Goal: Information Seeking & Learning: Learn about a topic

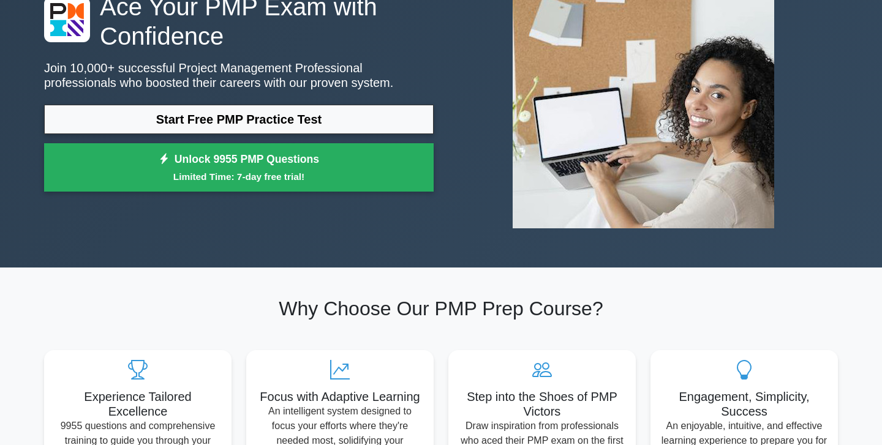
scroll to position [123, 0]
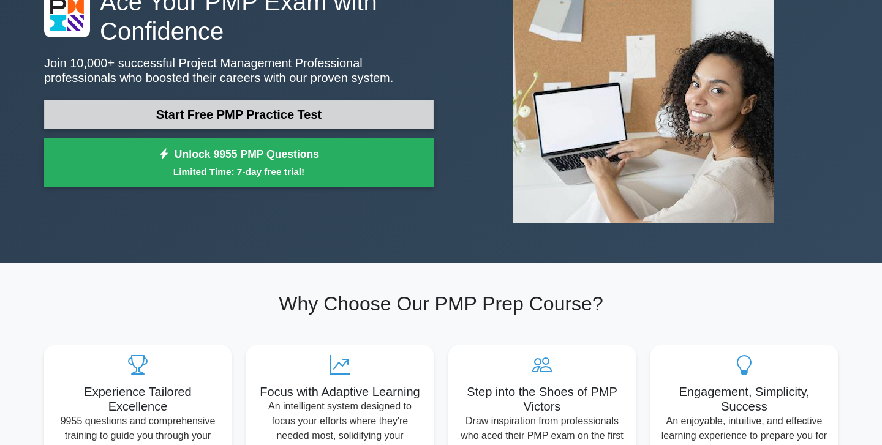
click at [227, 119] on link "Start Free PMP Practice Test" at bounding box center [239, 114] width 390 height 29
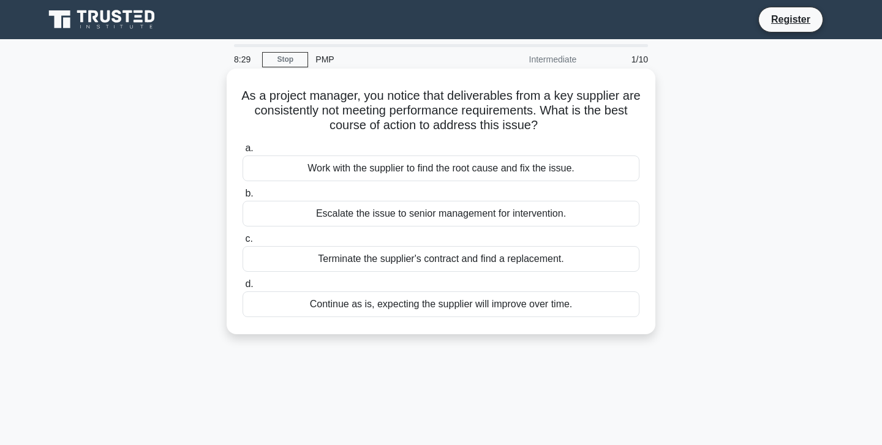
drag, startPoint x: 238, startPoint y: 97, endPoint x: 571, endPoint y: 309, distance: 394.5
click at [571, 309] on div "As a project manager, you notice that deliverables from a key supplier are cons…" at bounding box center [441, 202] width 419 height 256
copy div "As a project manager, you notice that deliverables from a key supplier are cons…"
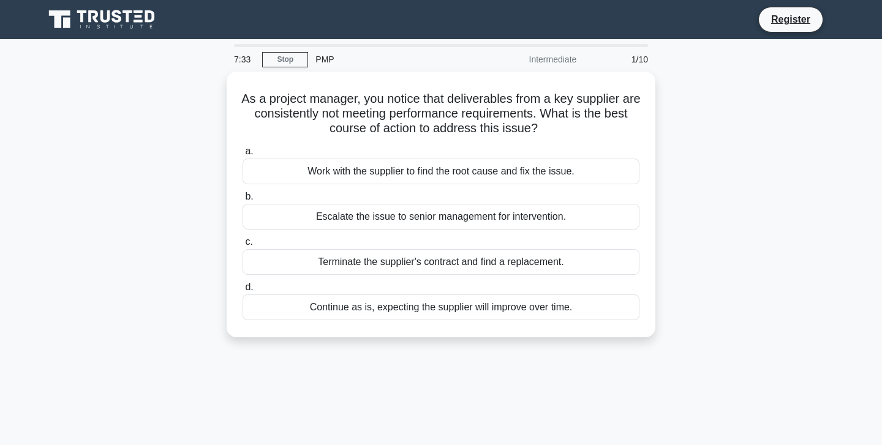
click at [724, 64] on div "7:33 Stop PMP Intermediate 1/10 As a project manager, you notice that deliverab…" at bounding box center [441, 350] width 809 height 613
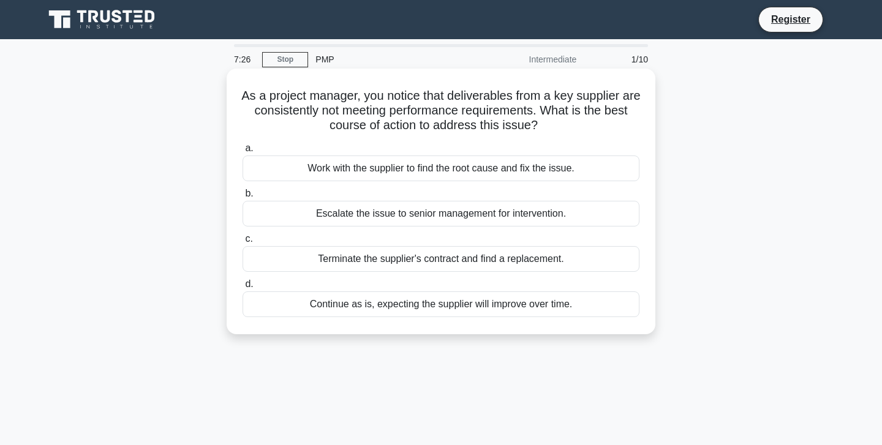
click at [327, 172] on div "Work with the supplier to find the root cause and fix the issue." at bounding box center [441, 169] width 397 height 26
click at [243, 153] on input "a. Work with the supplier to find the root cause and fix the issue." at bounding box center [243, 149] width 0 height 8
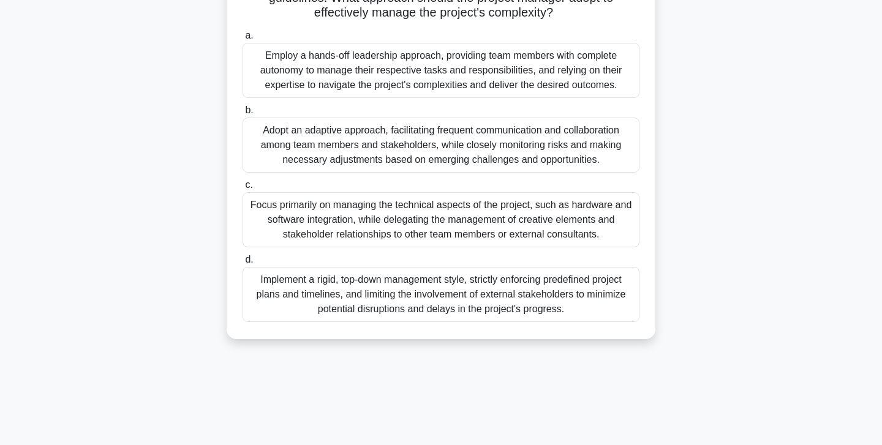
scroll to position [216, 0]
click at [328, 289] on div "Implement a rigid, top-down management style, strictly enforcing predefined pro…" at bounding box center [441, 294] width 397 height 55
click at [243, 263] on input "d. Implement a rigid, top-down management style, strictly enforcing predefined …" at bounding box center [243, 259] width 0 height 8
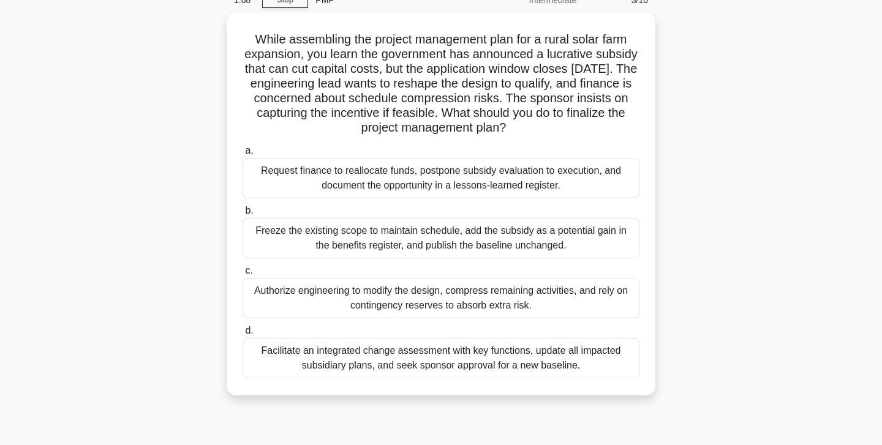
scroll to position [0, 0]
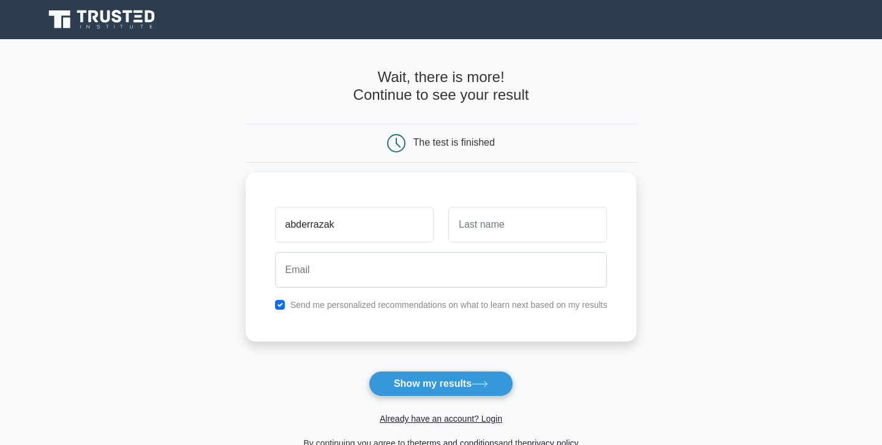
type input "abderrazak"
type input "abdaoui"
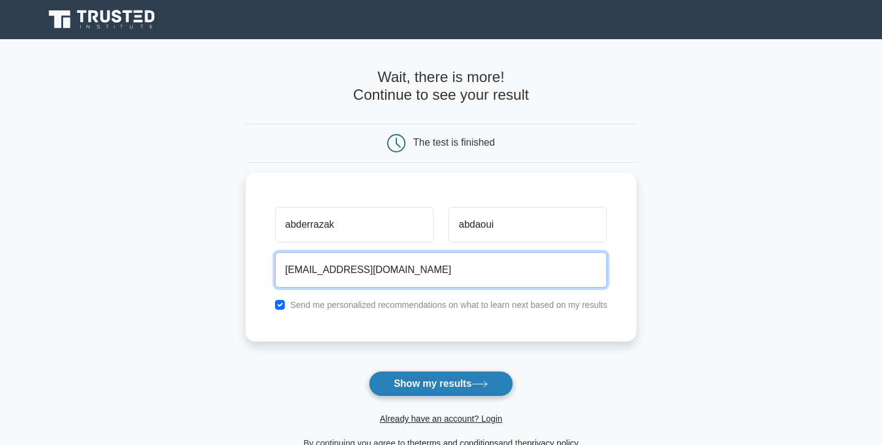
type input "abdaoui.abdaoui@gmail.co"
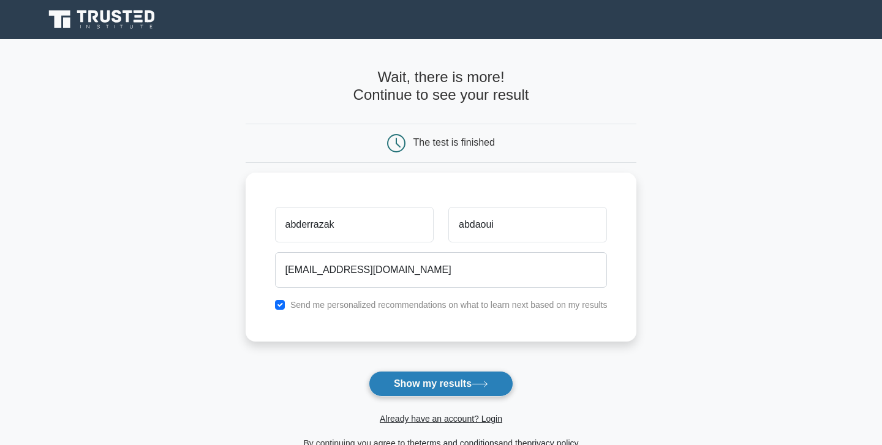
click at [445, 386] on button "Show my results" at bounding box center [441, 384] width 145 height 26
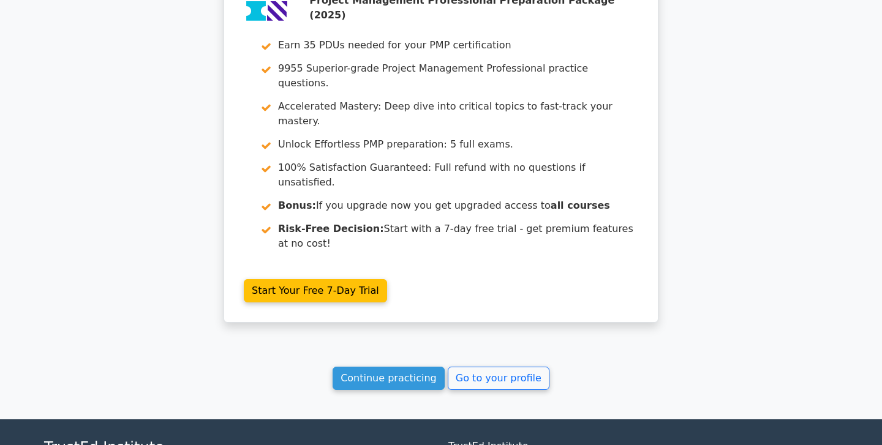
scroll to position [1695, 0]
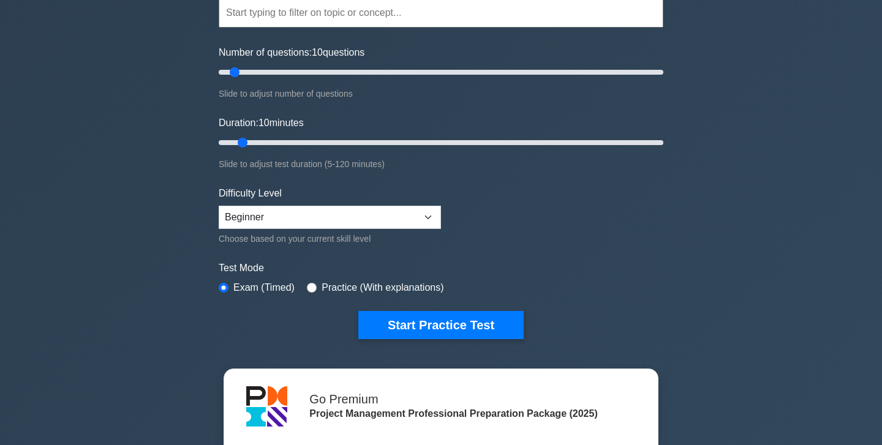
click at [143, 177] on div "Project Management Professional Customize Your Next Practice Test Topics Scope …" at bounding box center [441, 302] width 882 height 771
click at [185, 218] on div "Project Management Professional Customize Your Next Practice Test Topics Scope …" at bounding box center [441, 302] width 882 height 771
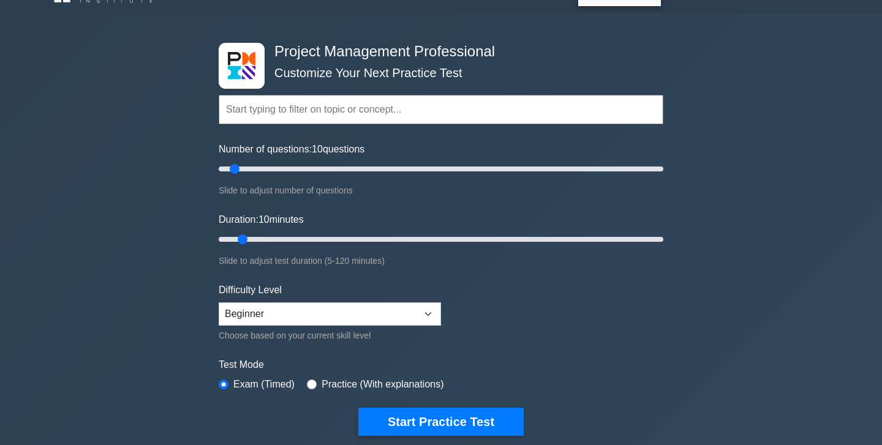
scroll to position [25, 0]
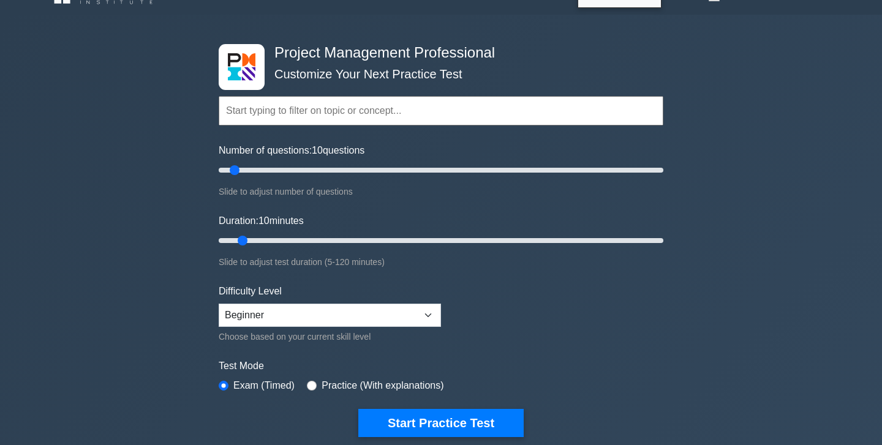
click at [262, 117] on input "text" at bounding box center [441, 110] width 445 height 29
click at [309, 240] on input "Duration: 30 minutes" at bounding box center [441, 240] width 445 height 15
type input "65"
click at [455, 238] on input "Duration: 65 minutes" at bounding box center [441, 240] width 445 height 15
click at [383, 315] on select "Beginner Intermediate Expert" at bounding box center [330, 315] width 222 height 23
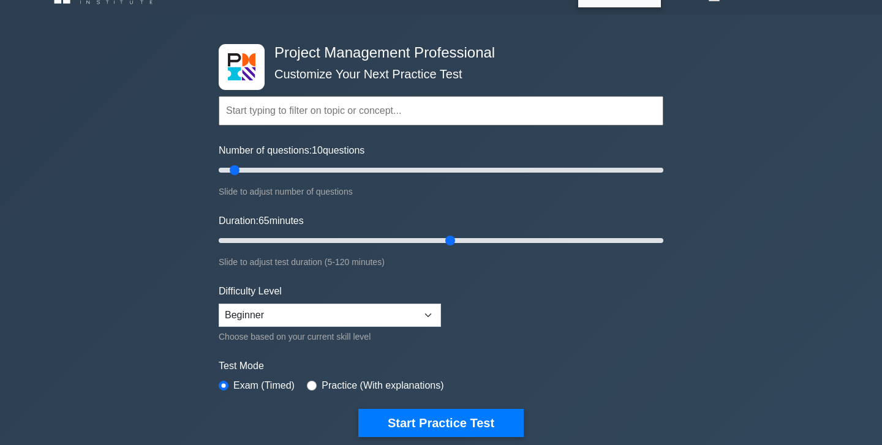
click at [336, 387] on label "Practice (With explanations)" at bounding box center [383, 386] width 122 height 15
click at [314, 385] on input "radio" at bounding box center [312, 386] width 10 height 10
radio input "true"
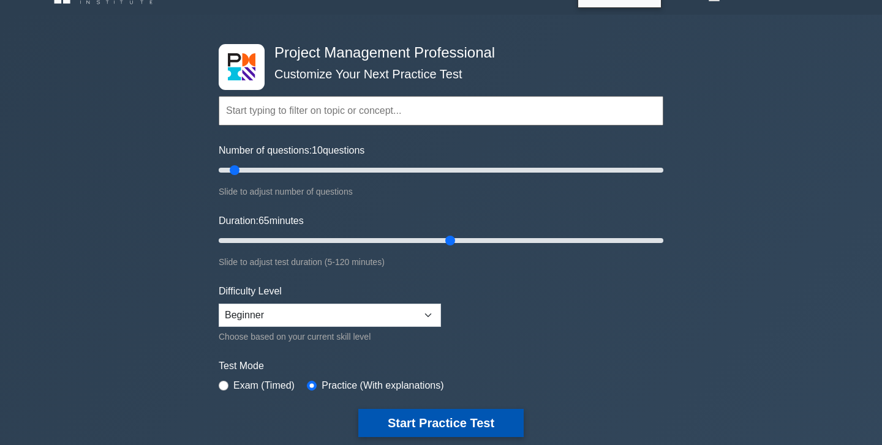
click at [422, 425] on button "Start Practice Test" at bounding box center [440, 423] width 165 height 28
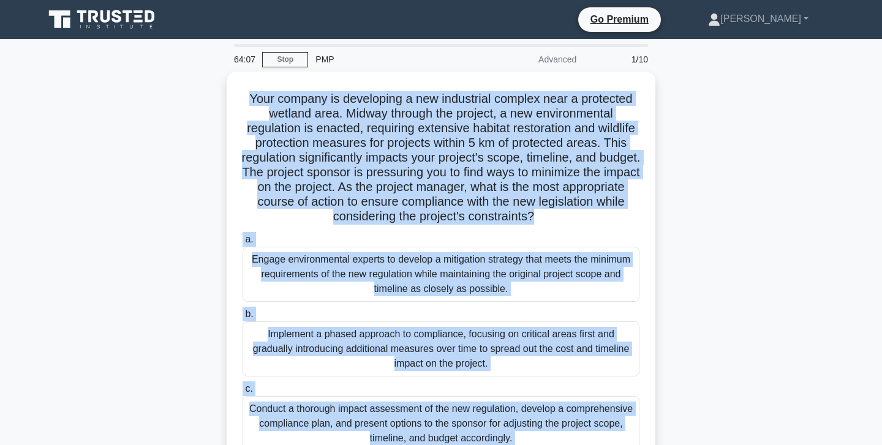
scroll to position [216, 0]
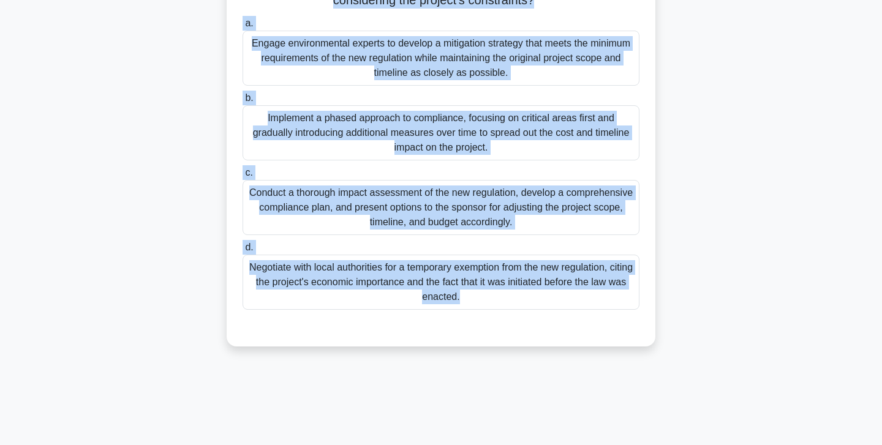
drag, startPoint x: 241, startPoint y: 97, endPoint x: 550, endPoint y: 482, distance: 493.9
click at [550, 445] on html "Go Premium [PERSON_NAME] Profile" at bounding box center [441, 115] width 882 height 662
copy div "Your company is developing a new industrial complex near a protected wetland ar…"
click at [216, 293] on div "Your company is developing a new industrial complex near a protected wetland ar…" at bounding box center [441, 108] width 809 height 506
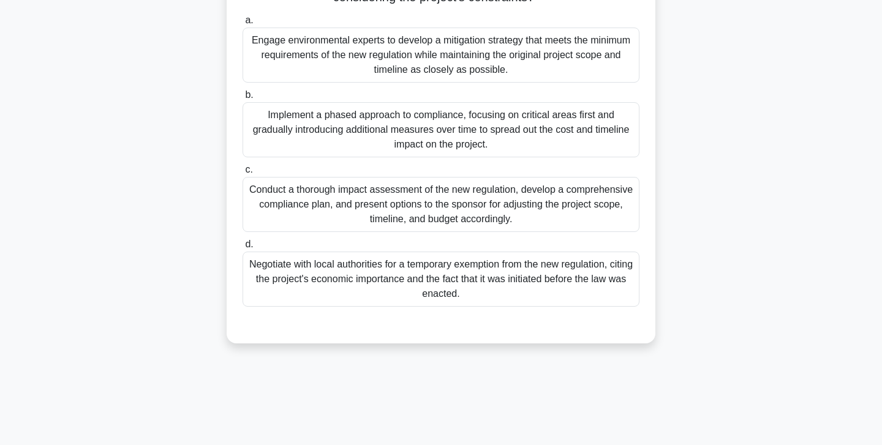
click at [425, 203] on div "Conduct a thorough impact assessment of the new regulation, develop a comprehen…" at bounding box center [441, 204] width 397 height 55
click at [243, 174] on input "c. Conduct a thorough impact assessment of the new regulation, develop a compre…" at bounding box center [243, 170] width 0 height 8
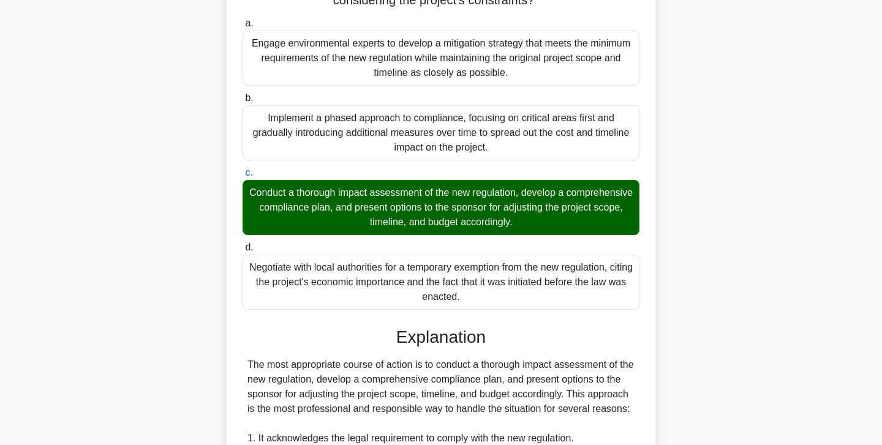
click at [209, 323] on div "Your company is developing a new industrial complex near a protected wetland ar…" at bounding box center [441, 348] width 809 height 987
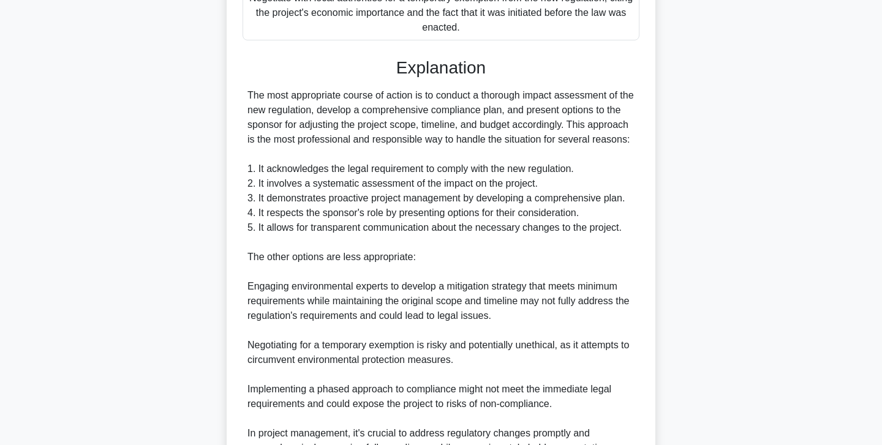
scroll to position [634, 0]
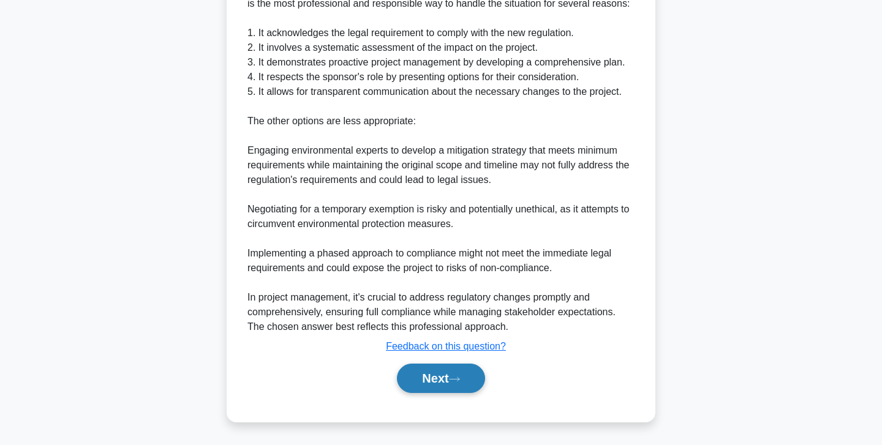
click at [428, 382] on button "Next" at bounding box center [441, 378] width 88 height 29
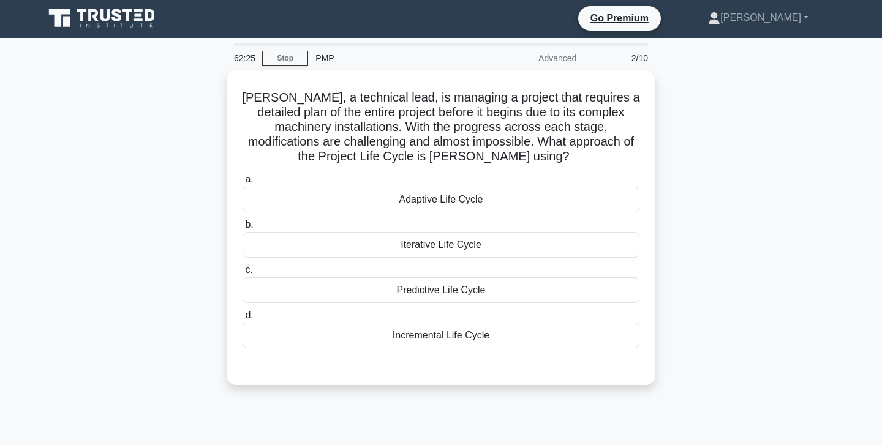
scroll to position [0, 0]
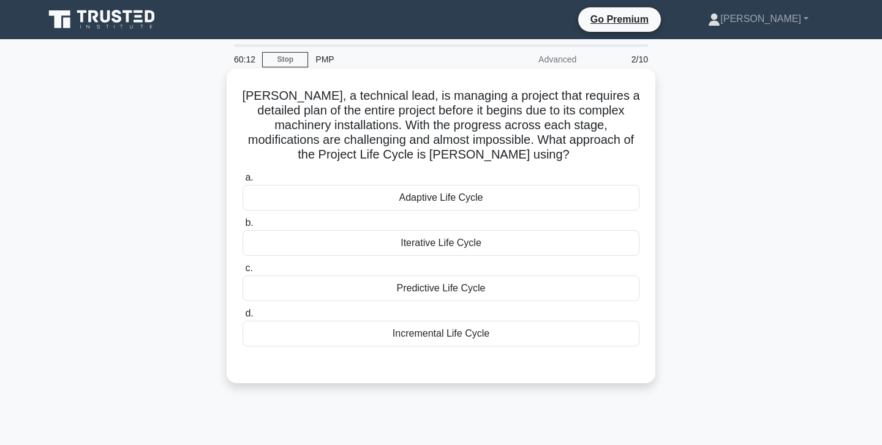
click at [447, 205] on div "Adaptive Life Cycle" at bounding box center [441, 198] width 397 height 26
click at [243, 182] on input "a. Adaptive Life Cycle" at bounding box center [243, 178] width 0 height 8
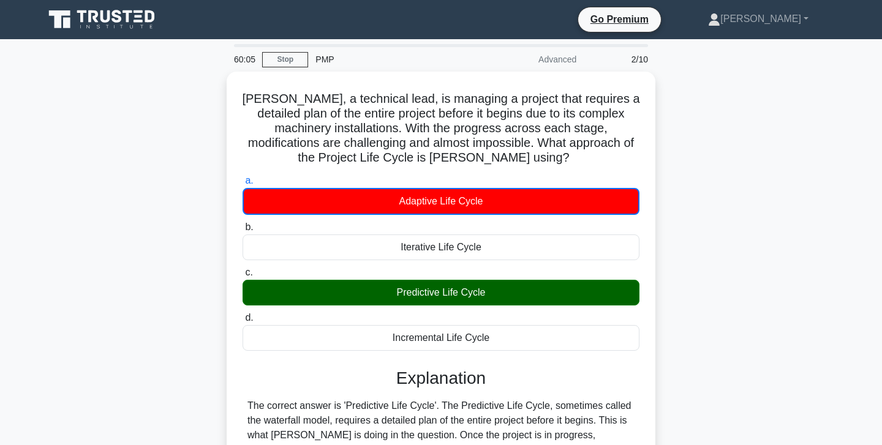
click at [179, 257] on div "George, a technical lead, is managing a project that requires a detailed plan o…" at bounding box center [441, 338] width 809 height 532
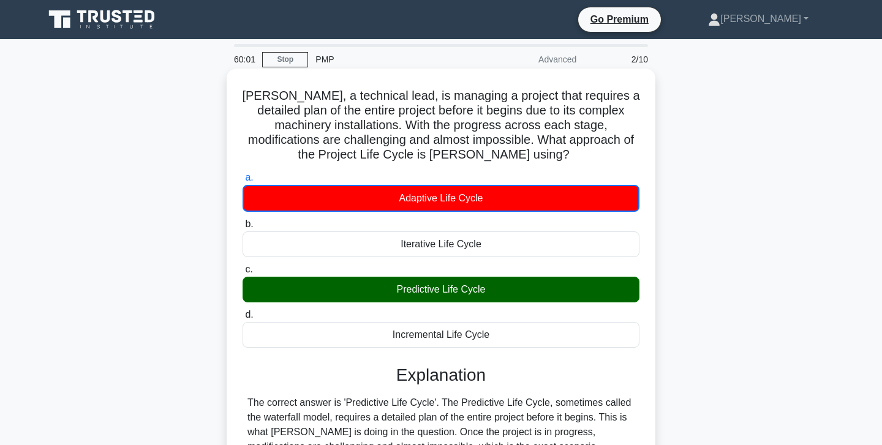
drag, startPoint x: 246, startPoint y: 93, endPoint x: 506, endPoint y: 340, distance: 358.9
click at [506, 340] on div "George, a technical lead, is managing a project that requires a detailed plan o…" at bounding box center [441, 328] width 419 height 508
copy div "George, a technical lead, is managing a project that requires a detailed plan o…"
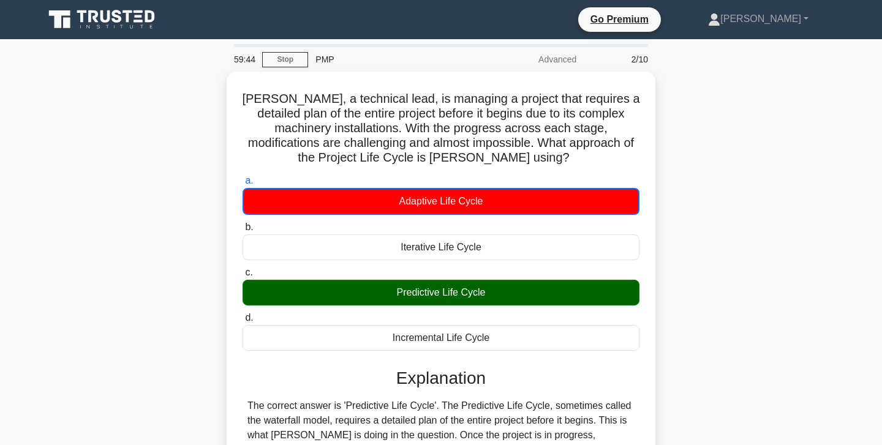
copy div "George, a technical lead, is managing a project that requires a detailed plan o…"
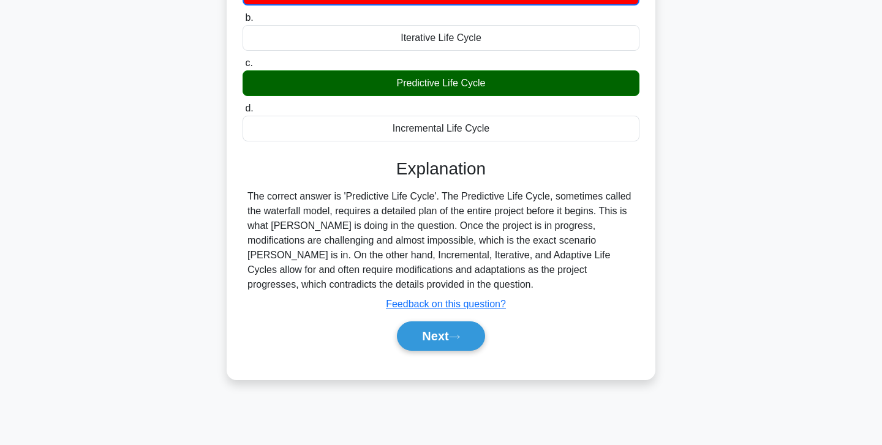
scroll to position [216, 0]
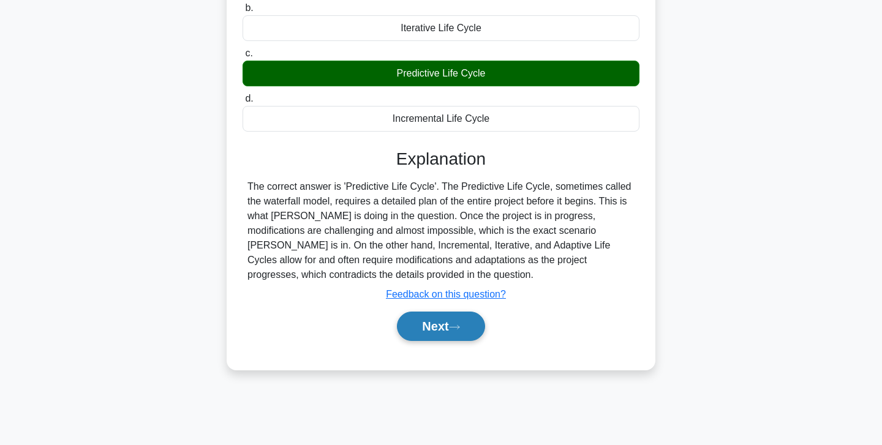
click at [433, 324] on button "Next" at bounding box center [441, 326] width 88 height 29
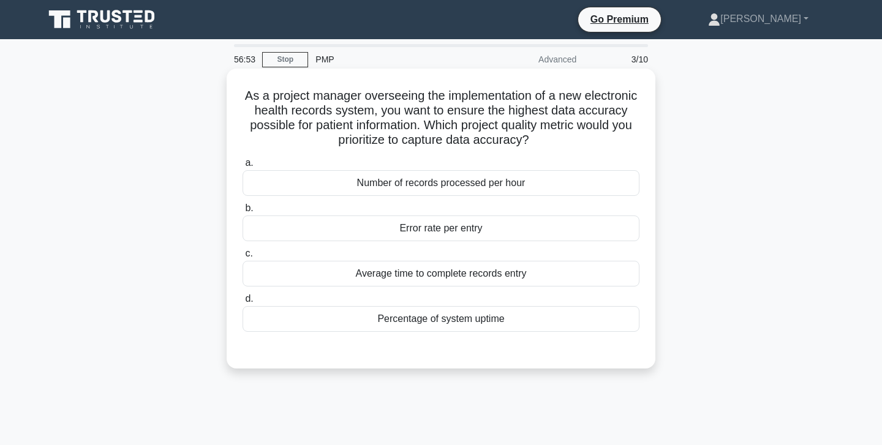
scroll to position [5, 0]
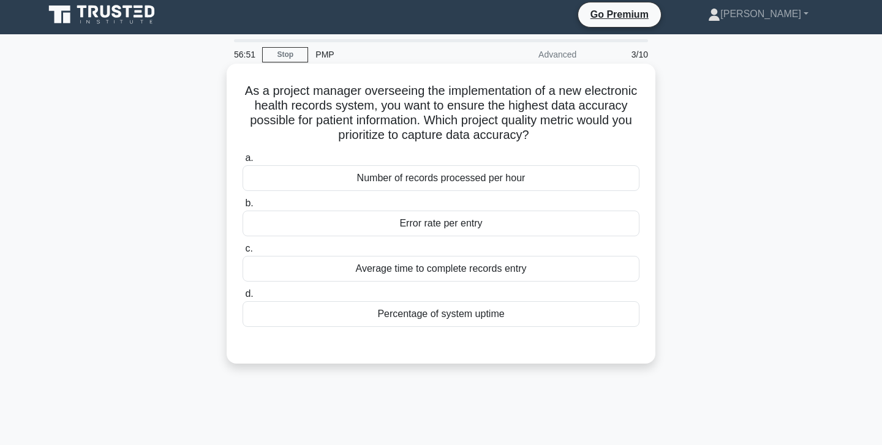
click at [481, 181] on div "Number of records processed per hour" at bounding box center [441, 178] width 397 height 26
click at [243, 162] on input "a. Number of records processed per hour" at bounding box center [243, 158] width 0 height 8
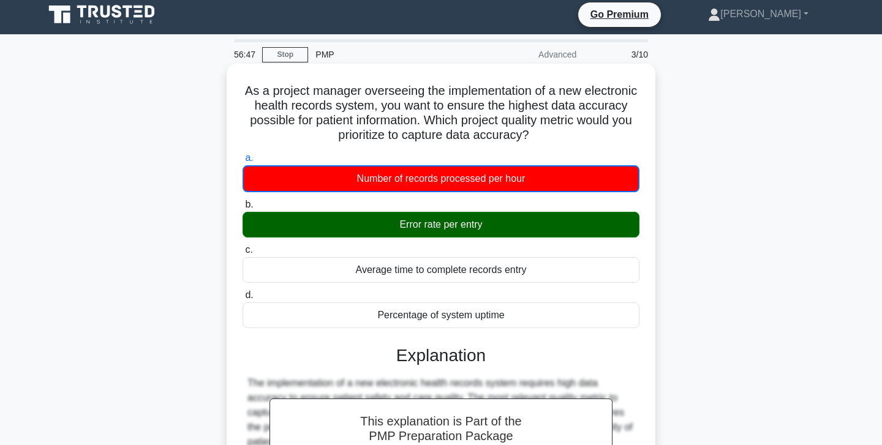
click at [227, 326] on div "As a project manager overseeing the implementation of a new electronic health r…" at bounding box center [441, 345] width 429 height 562
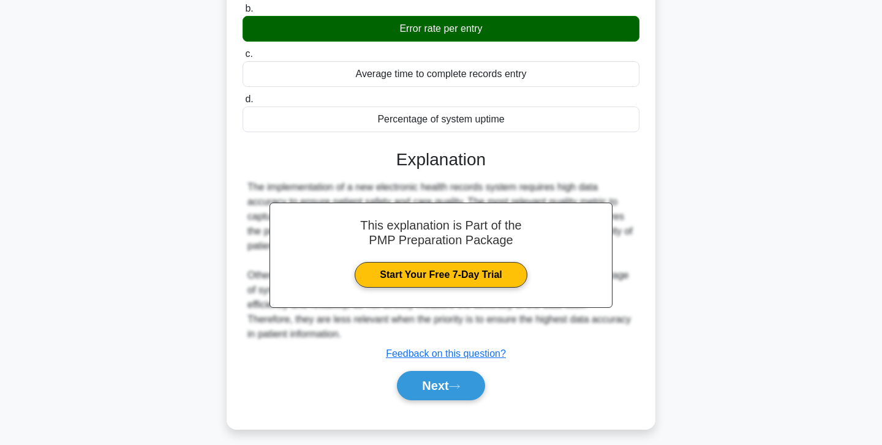
scroll to position [216, 0]
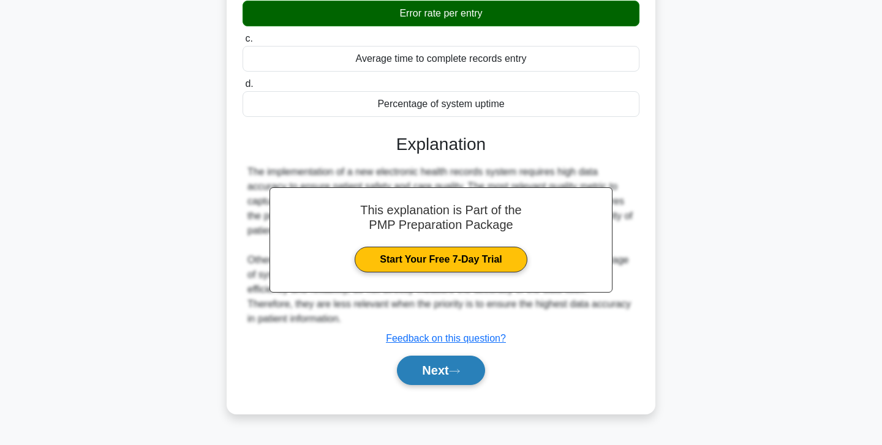
click at [437, 366] on button "Next" at bounding box center [441, 370] width 88 height 29
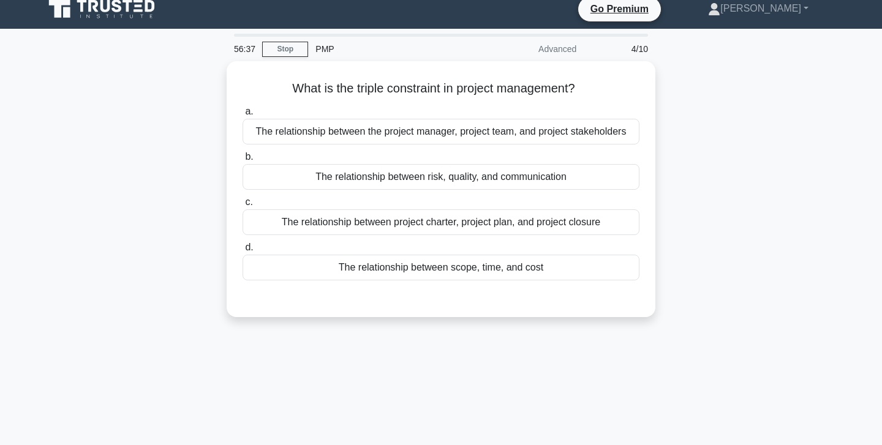
scroll to position [0, 0]
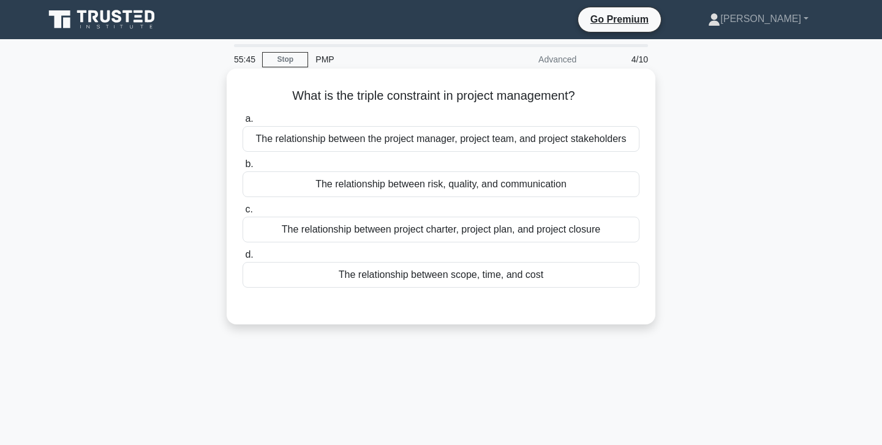
click at [429, 134] on div "The relationship between the project manager, project team, and project stakeho…" at bounding box center [441, 139] width 397 height 26
click at [243, 123] on input "a. The relationship between the project manager, project team, and project stak…" at bounding box center [243, 119] width 0 height 8
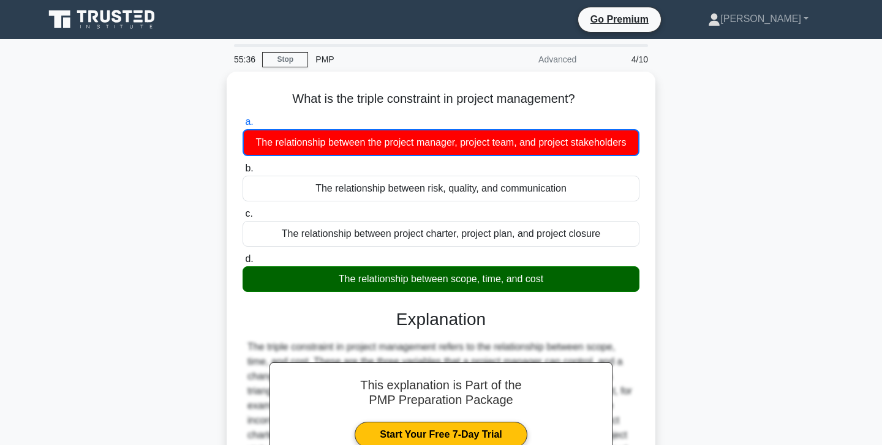
click at [196, 253] on div "What is the triple constraint in project management? .spinner_0XTQ{transform-or…" at bounding box center [441, 331] width 809 height 518
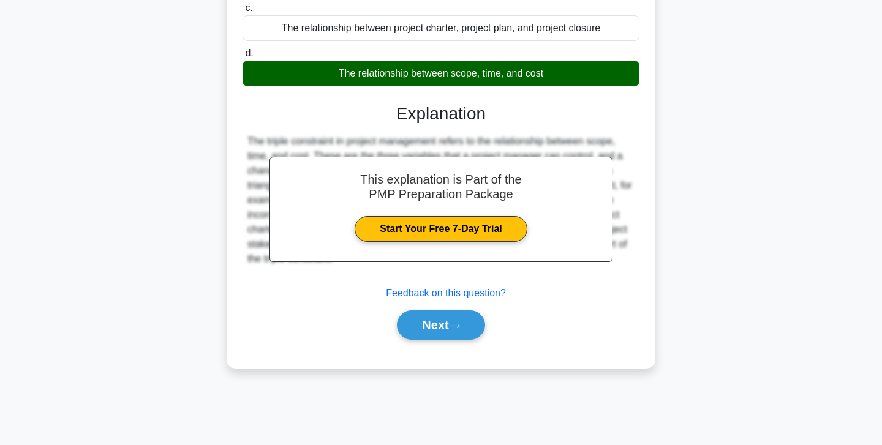
scroll to position [216, 0]
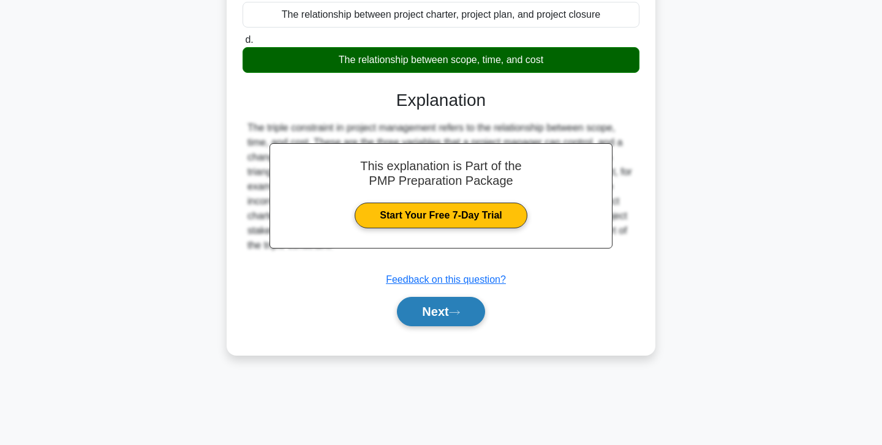
click at [449, 310] on button "Next" at bounding box center [441, 311] width 88 height 29
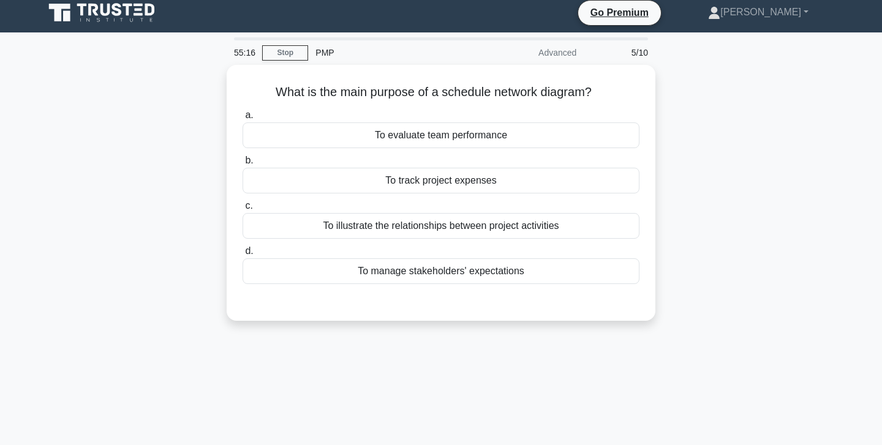
scroll to position [0, 0]
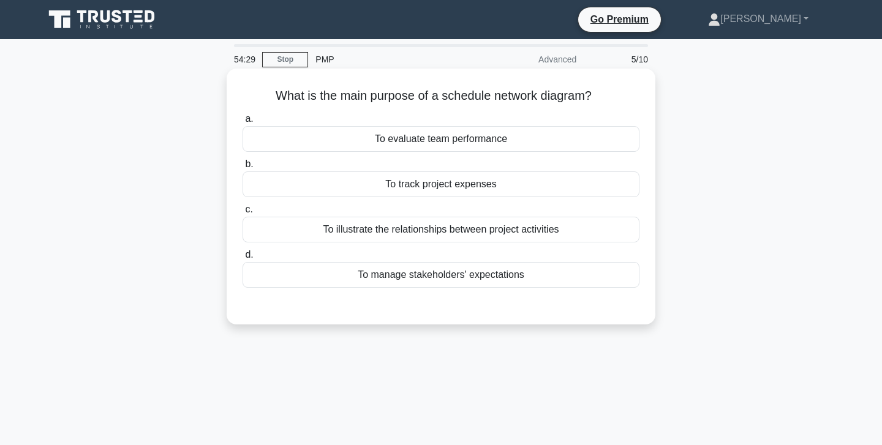
click at [434, 223] on div "To illustrate the relationships between project activities" at bounding box center [441, 230] width 397 height 26
click at [243, 214] on input "c. To illustrate the relationships between project activities" at bounding box center [243, 210] width 0 height 8
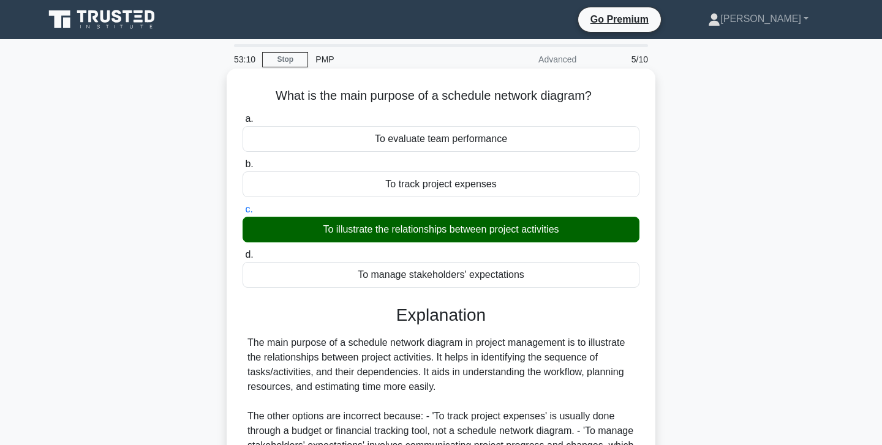
click at [243, 251] on input "d. To manage stakeholders' expectations" at bounding box center [243, 255] width 0 height 8
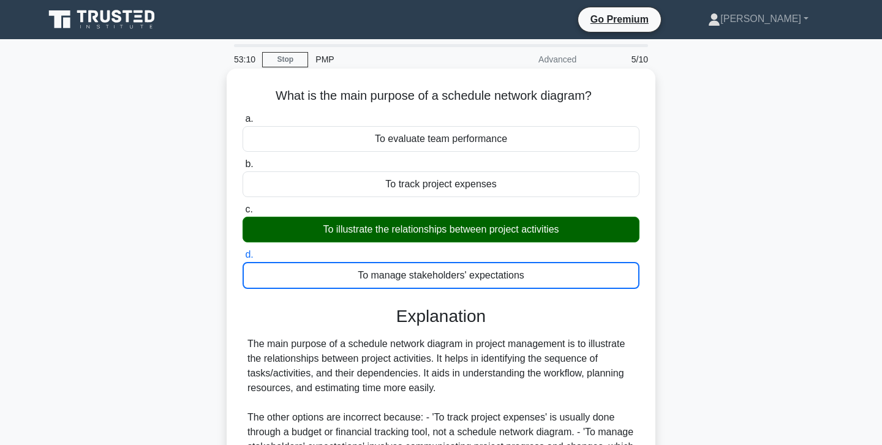
click at [243, 115] on input "a. To evaluate team performance" at bounding box center [243, 119] width 0 height 8
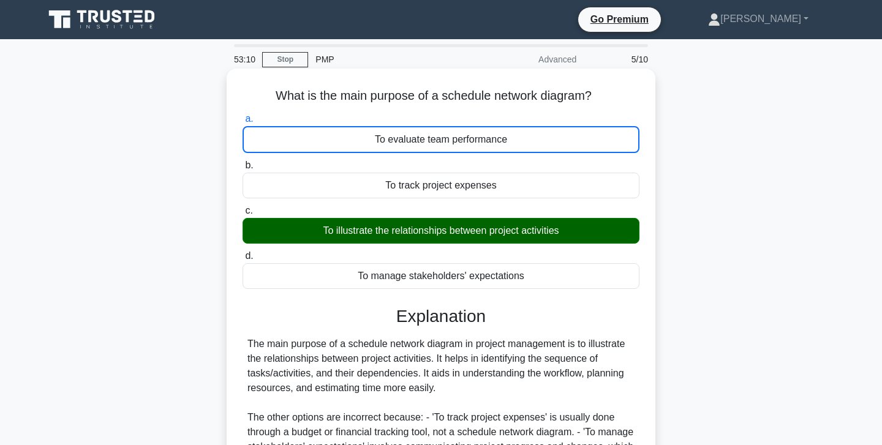
click at [243, 162] on input "b. To track project expenses" at bounding box center [243, 166] width 0 height 8
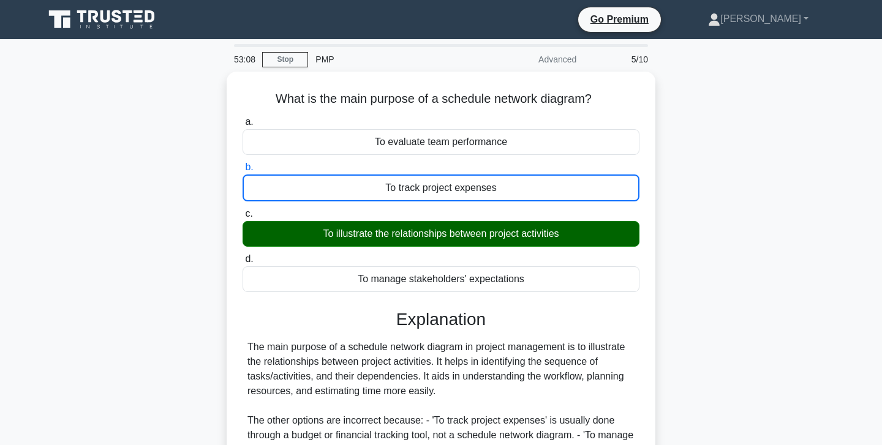
click at [140, 278] on div "What is the main purpose of a schedule network diagram? .spinner_0XTQ{transform…" at bounding box center [441, 345] width 809 height 547
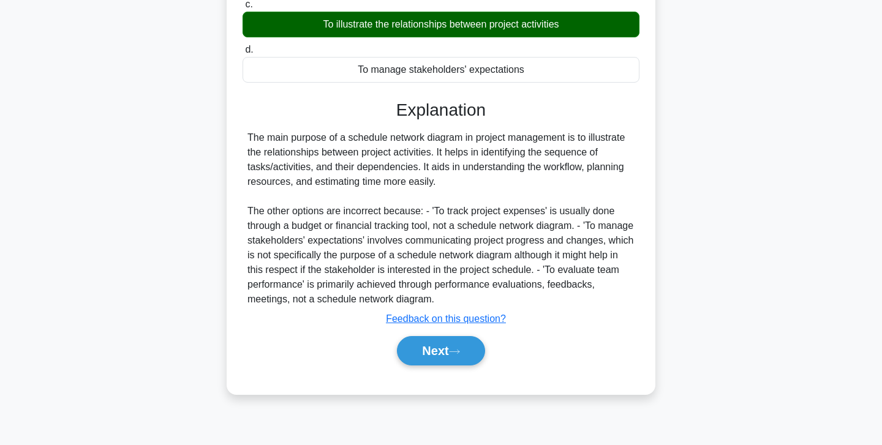
scroll to position [216, 0]
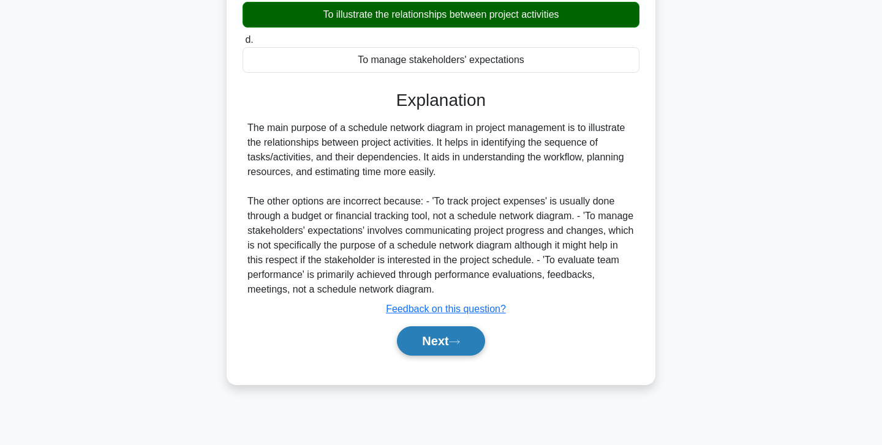
click at [431, 342] on button "Next" at bounding box center [441, 341] width 88 height 29
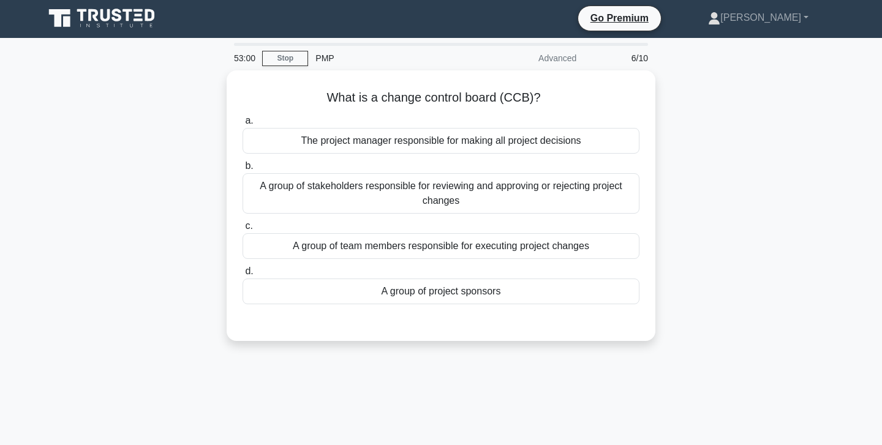
scroll to position [0, 0]
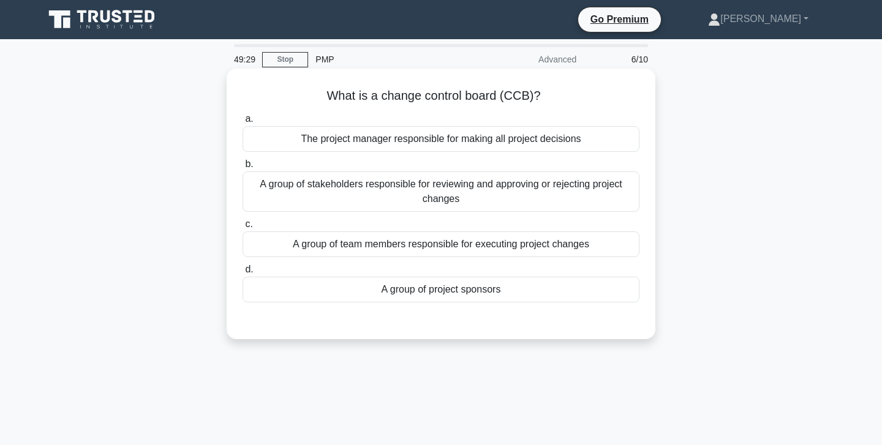
click at [449, 188] on div "A group of stakeholders responsible for reviewing and approving or rejecting pr…" at bounding box center [441, 192] width 397 height 40
click at [243, 168] on input "b. A group of stakeholders responsible for reviewing and approving or rejecting…" at bounding box center [243, 165] width 0 height 8
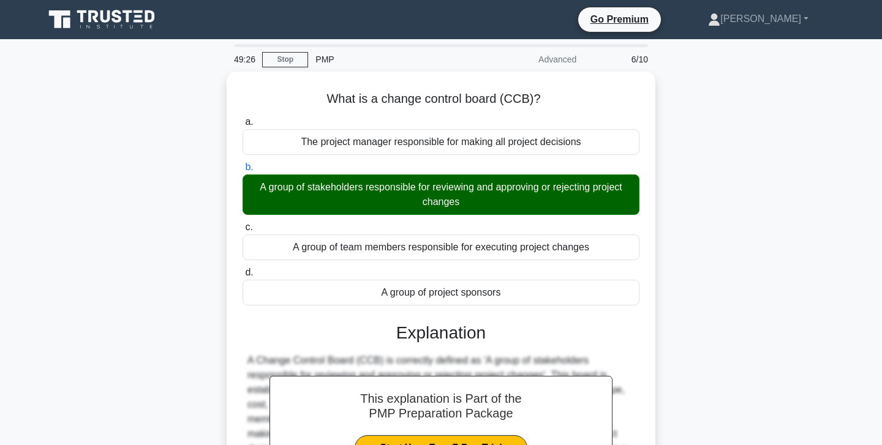
click at [132, 295] on div "What is a change control board (CCB)? .spinner_0XTQ{transform-origin:center;ani…" at bounding box center [441, 345] width 809 height 546
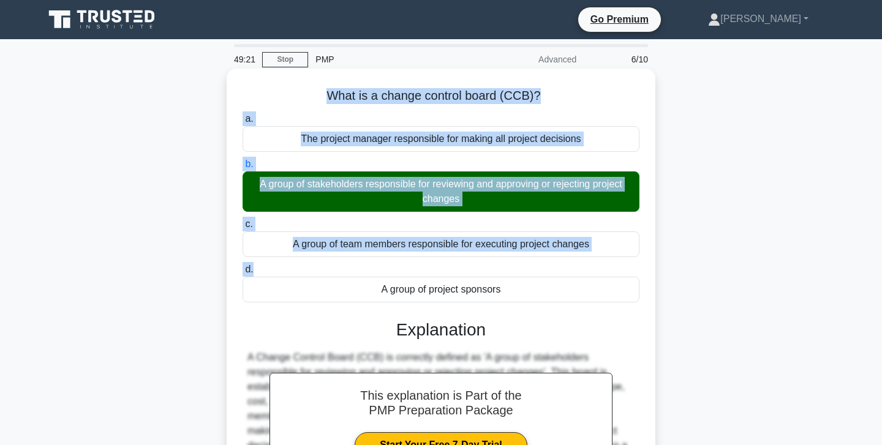
drag, startPoint x: 325, startPoint y: 94, endPoint x: 528, endPoint y: 265, distance: 264.8
click at [528, 265] on div "What is a change control board (CCB)? .spinner_0XTQ{transform-origin:center;ani…" at bounding box center [441, 334] width 419 height 521
copy div "What is a change control board (CCB)? .spinner_0XTQ{transform-origin:center;ani…"
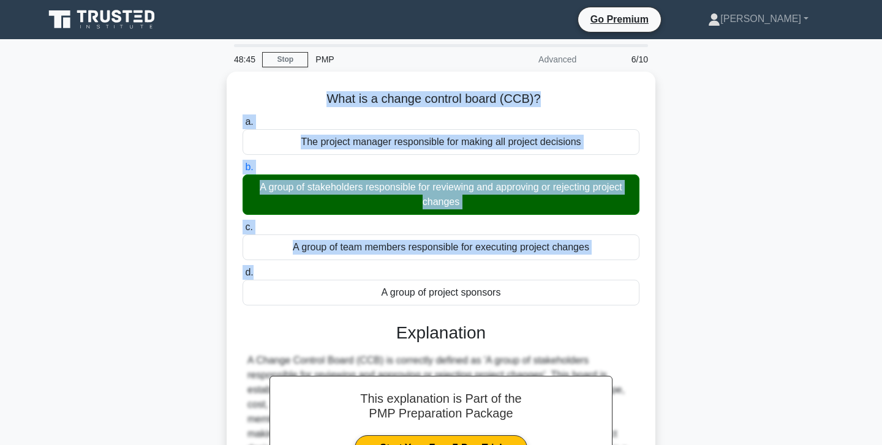
click at [218, 142] on div "What is a change control board (CCB)? .spinner_0XTQ{transform-origin:center;ani…" at bounding box center [441, 345] width 809 height 546
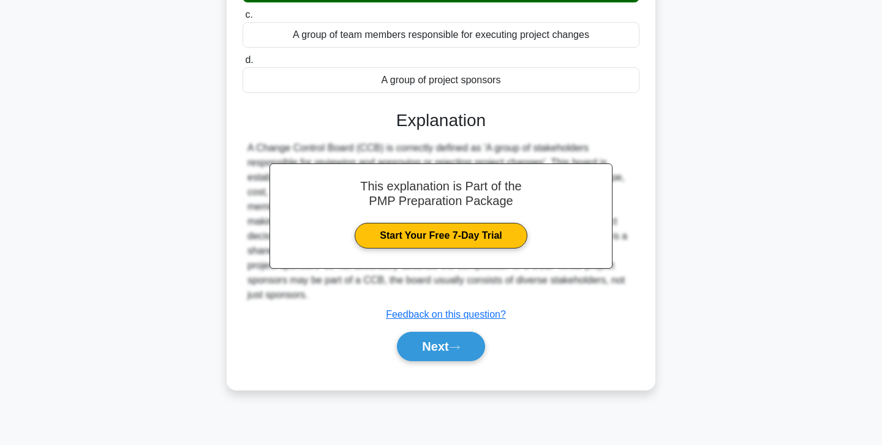
scroll to position [216, 0]
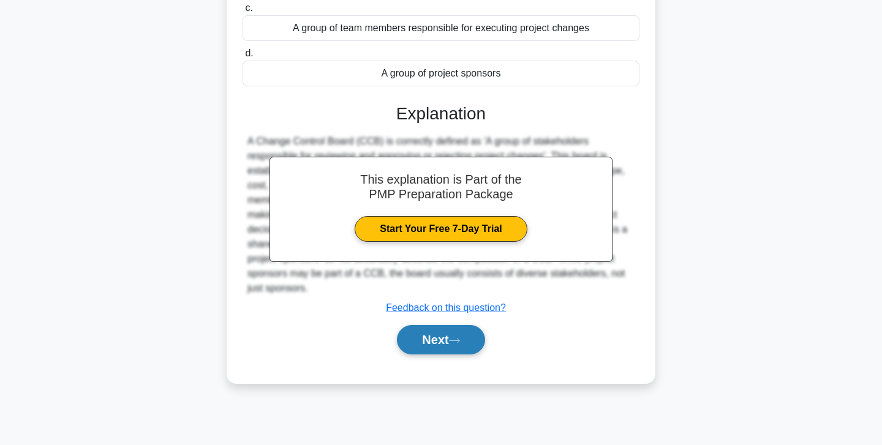
click at [428, 336] on button "Next" at bounding box center [441, 339] width 88 height 29
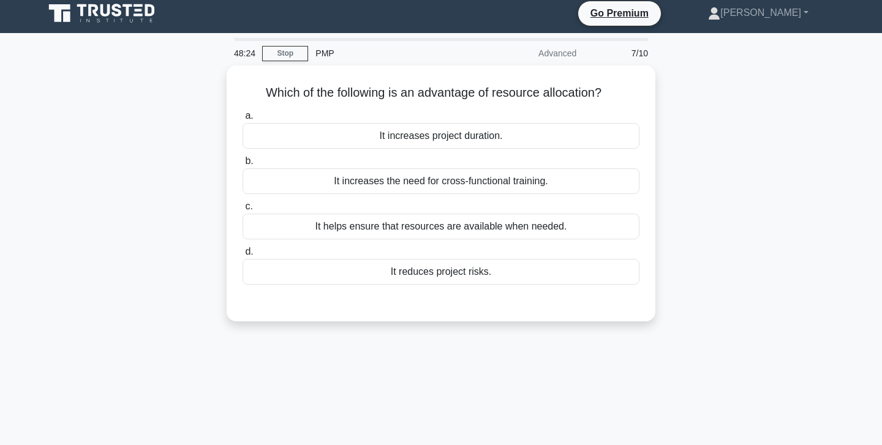
scroll to position [0, 0]
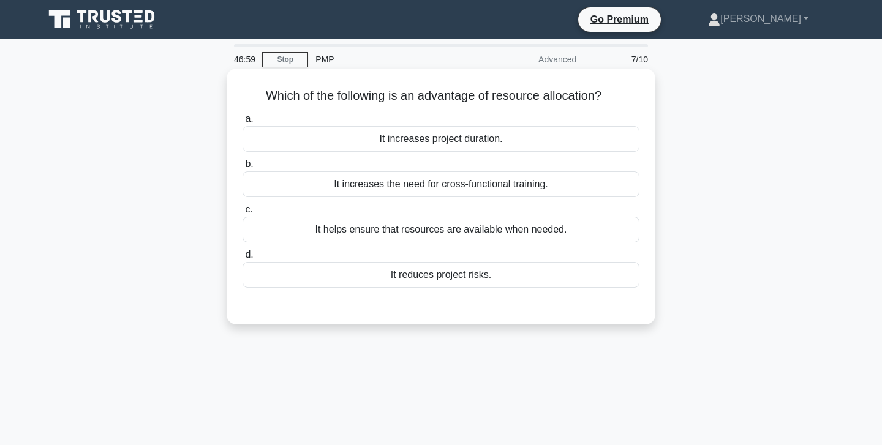
click at [464, 237] on div "It helps ensure that resources are available when needed." at bounding box center [441, 230] width 397 height 26
click at [243, 214] on input "c. It helps ensure that resources are available when needed." at bounding box center [243, 210] width 0 height 8
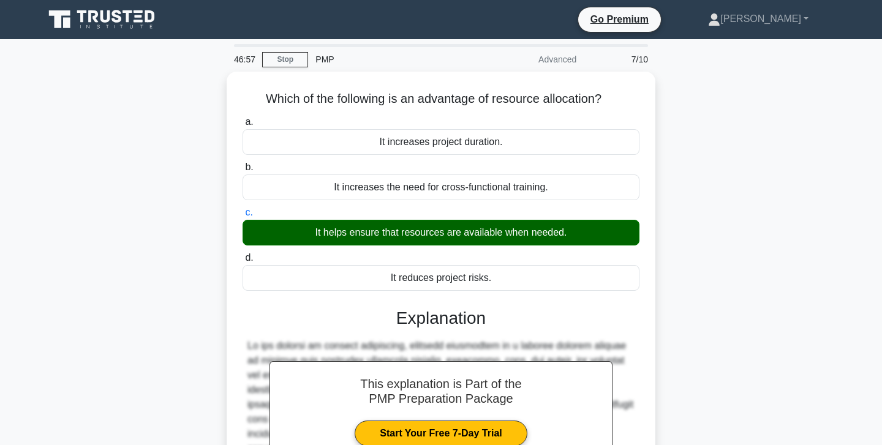
click at [191, 255] on div "Which of the following is an advantage of resource allocation? .spinner_0XTQ{tr…" at bounding box center [441, 352] width 809 height 561
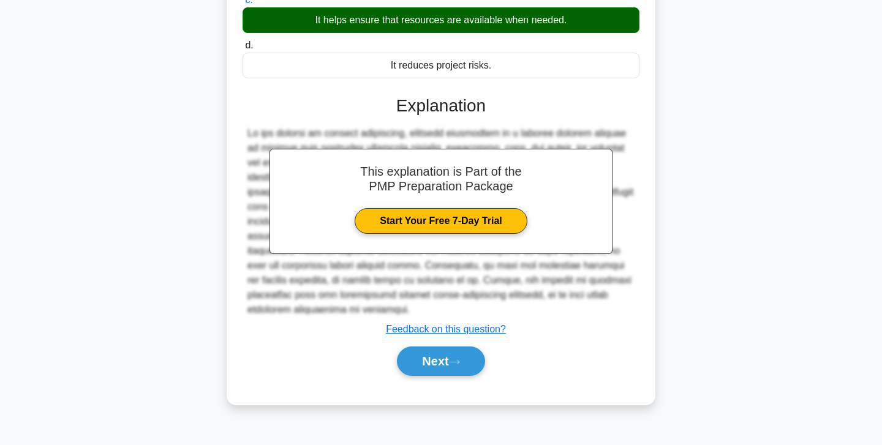
scroll to position [216, 0]
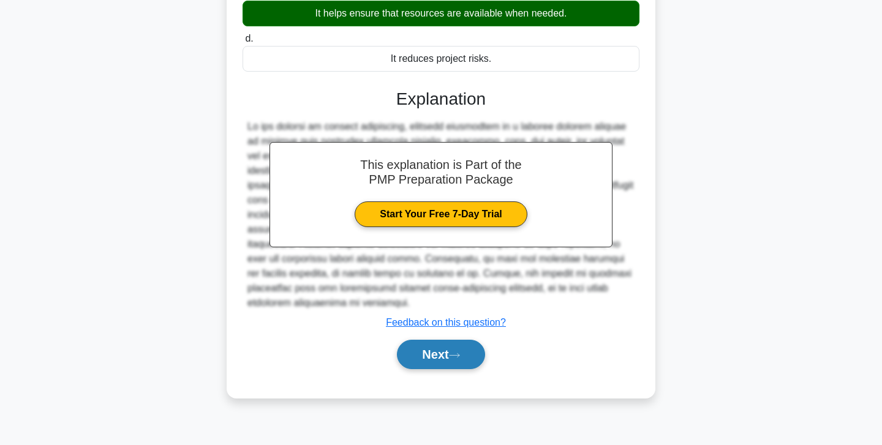
click at [434, 357] on button "Next" at bounding box center [441, 354] width 88 height 29
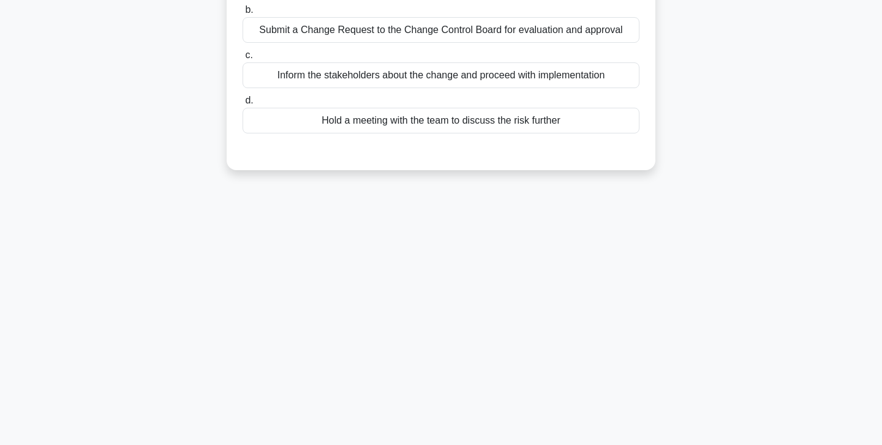
click at [150, 135] on div "During the monitoring and controlling phase of a project, the project manager a…" at bounding box center [441, 20] width 809 height 330
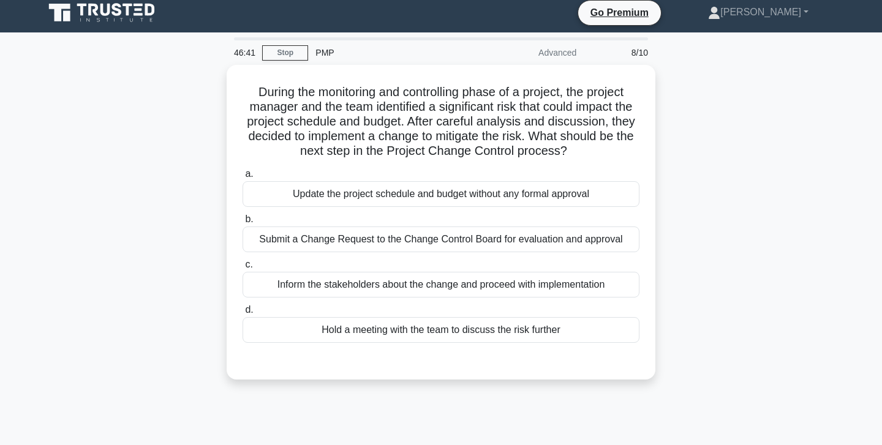
scroll to position [0, 0]
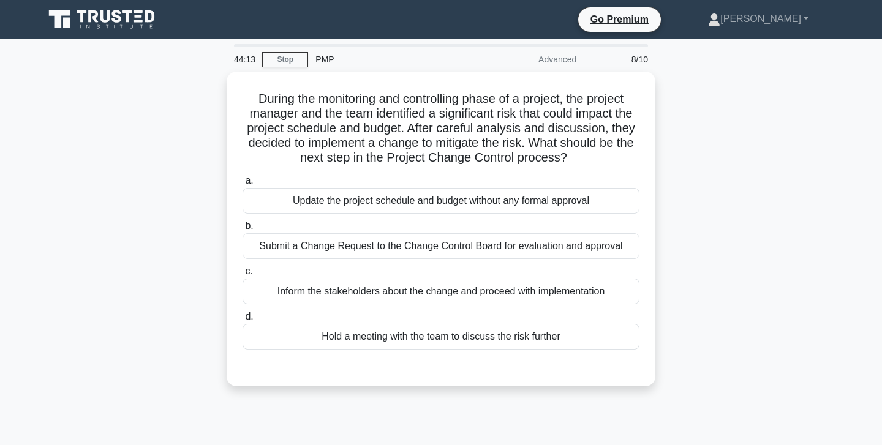
click at [157, 187] on div "During the monitoring and controlling phase of a project, the project manager a…" at bounding box center [441, 237] width 809 height 330
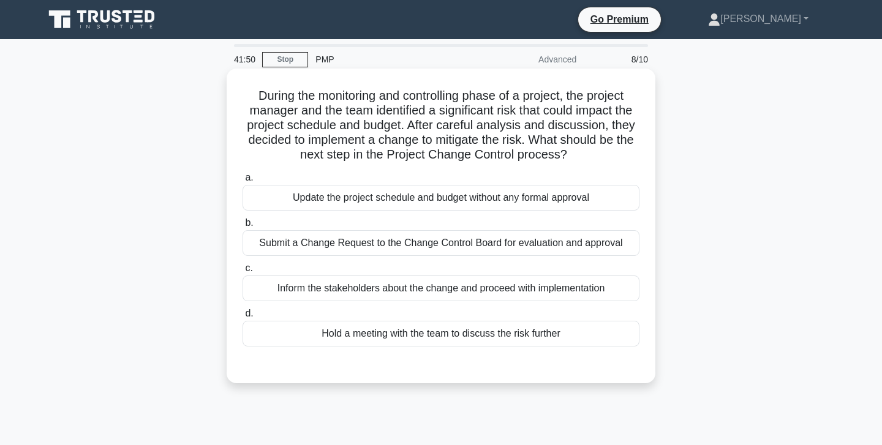
click at [422, 336] on div "Hold a meeting with the team to discuss the risk further" at bounding box center [441, 334] width 397 height 26
click at [243, 318] on input "d. Hold a meeting with the team to discuss the risk further" at bounding box center [243, 314] width 0 height 8
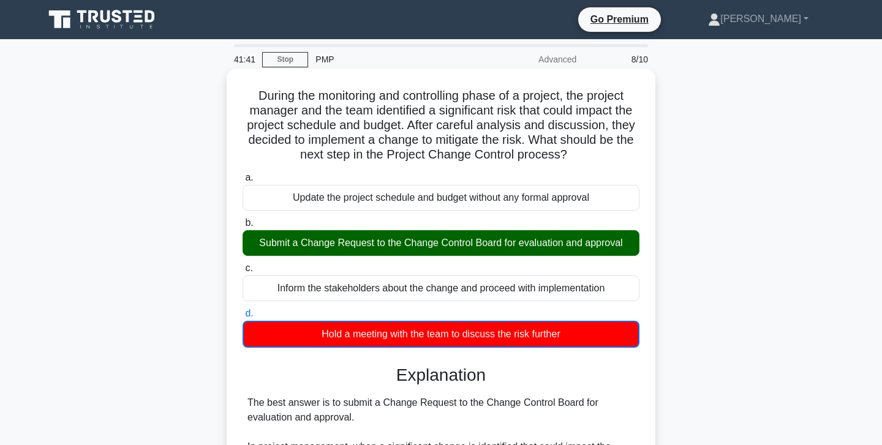
drag, startPoint x: 252, startPoint y: 94, endPoint x: 626, endPoint y: 341, distance: 447.1
copy div "During the monitoring and controlling phase of a project, the project manager a…"
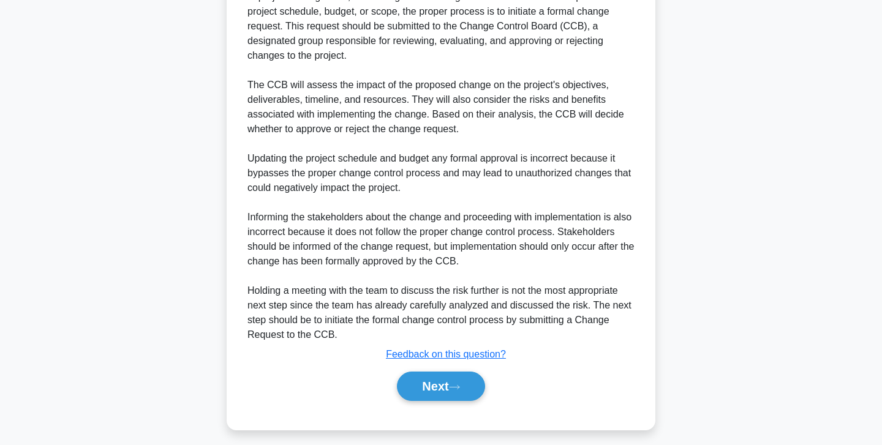
scroll to position [459, 0]
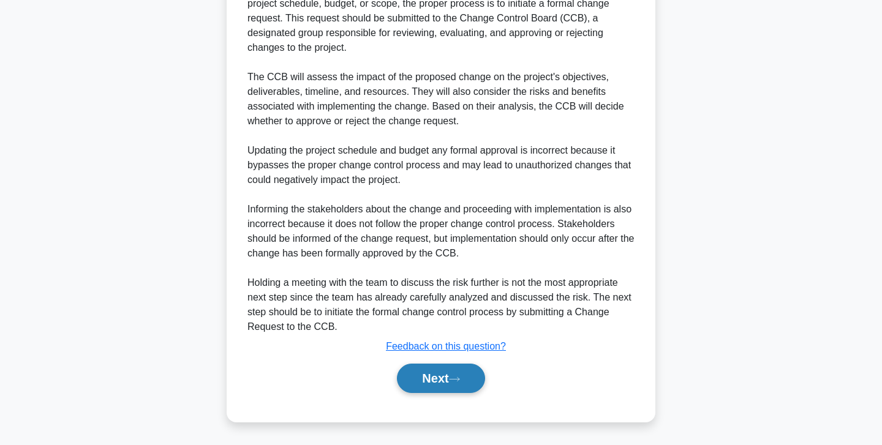
click at [450, 382] on button "Next" at bounding box center [441, 378] width 88 height 29
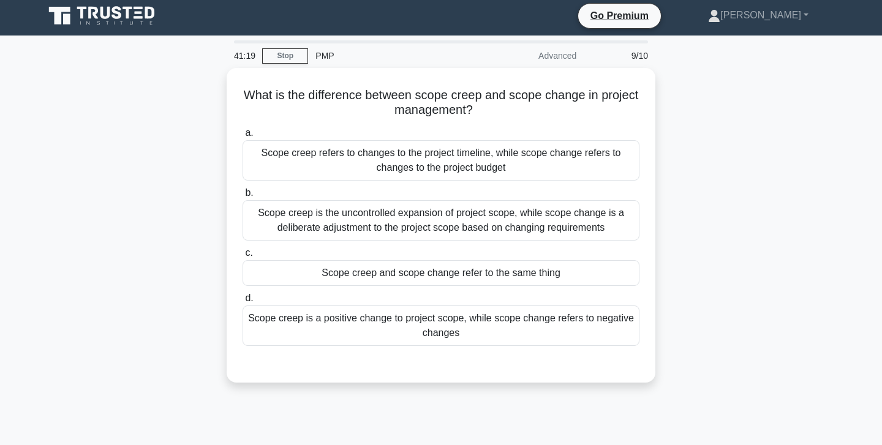
scroll to position [0, 0]
